Goal: Find specific page/section: Find specific page/section

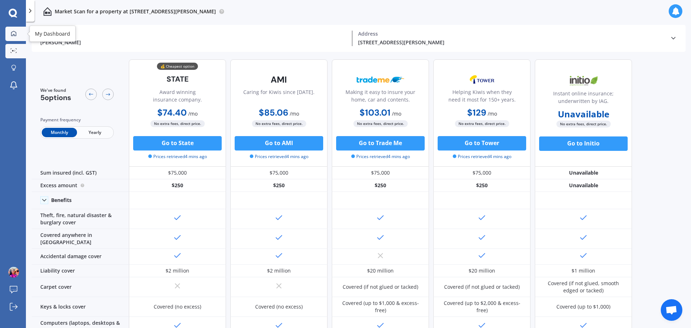
click at [14, 34] on icon at bounding box center [14, 34] width 6 height 6
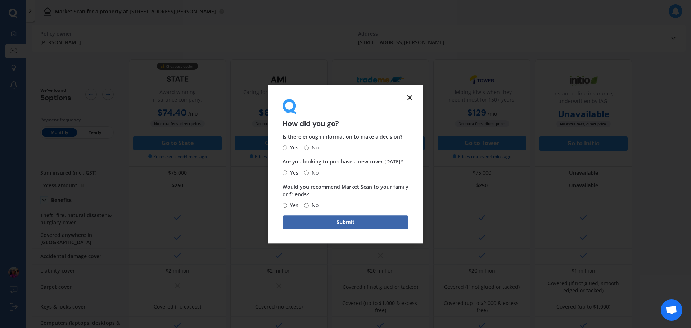
click at [411, 97] on icon at bounding box center [410, 97] width 9 height 9
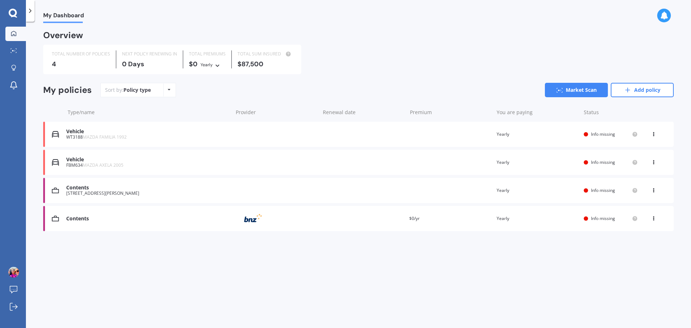
click at [130, 221] on div "Contents" at bounding box center [147, 219] width 163 height 6
